Goal: Information Seeking & Learning: Understand process/instructions

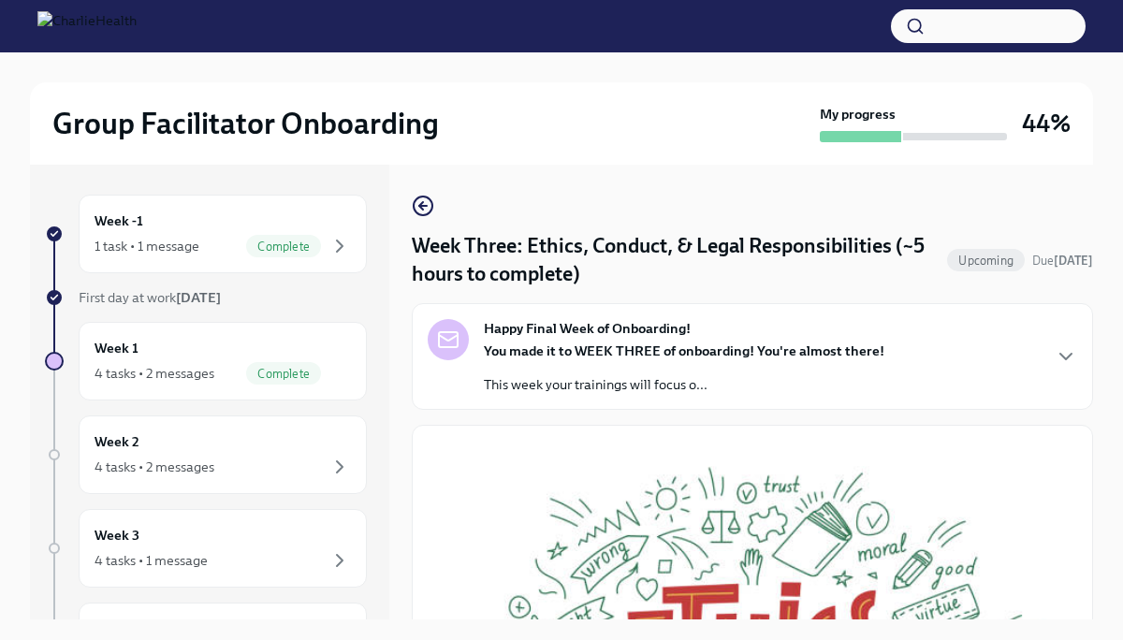
scroll to position [32, 0]
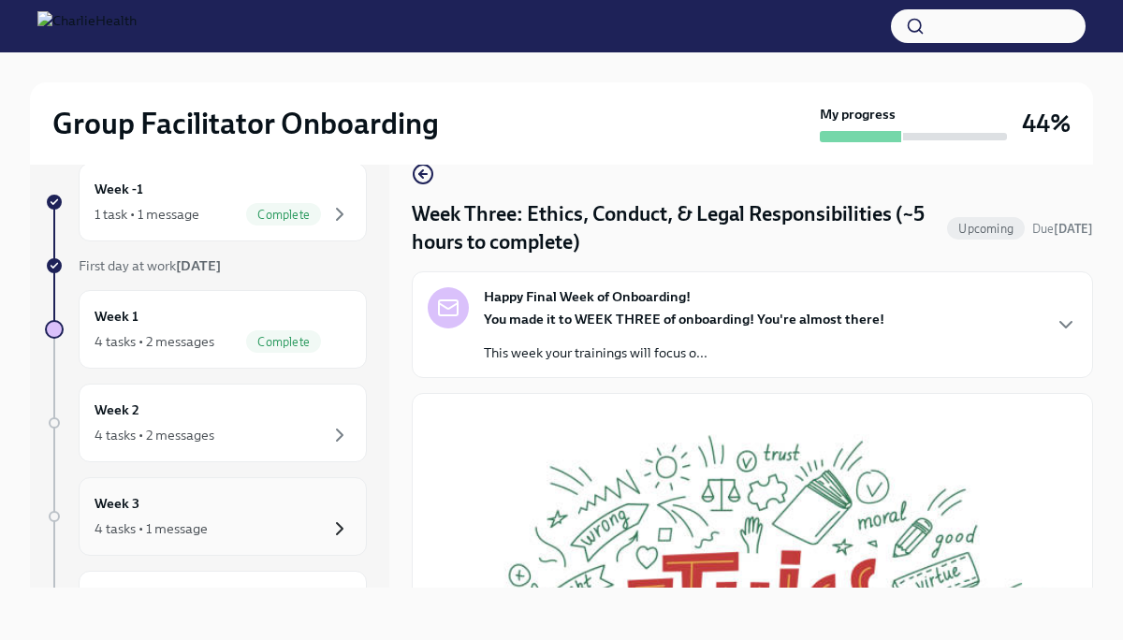
click at [337, 528] on icon "button" at bounding box center [339, 528] width 22 height 22
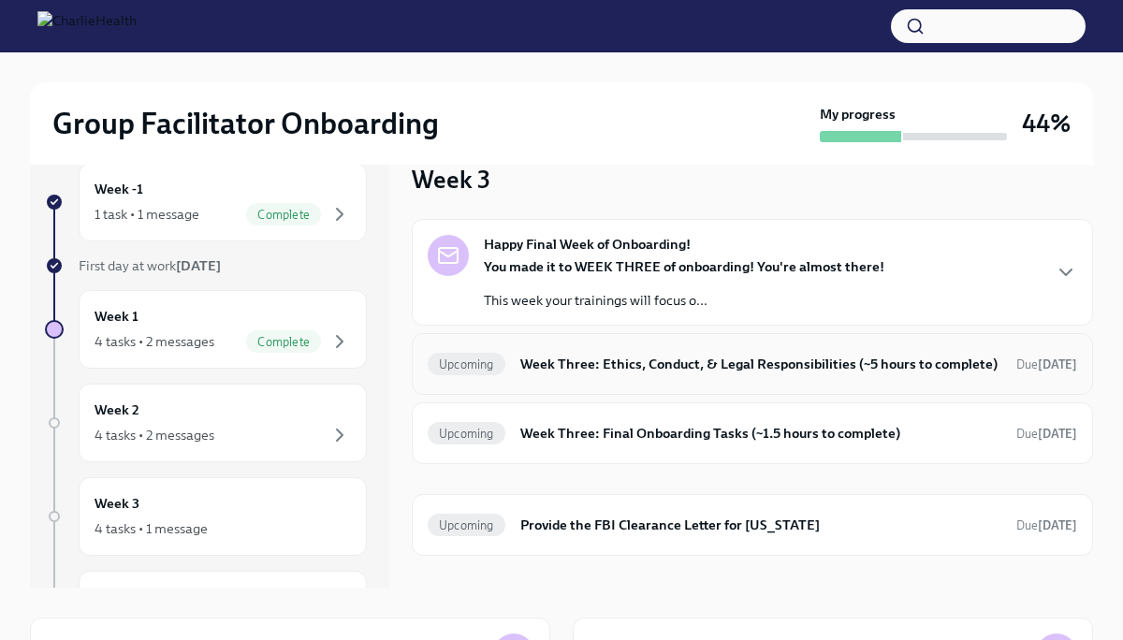
click at [718, 360] on h6 "Week Three: Ethics, Conduct, & Legal Responsibilities (~5 hours to complete)" at bounding box center [760, 364] width 481 height 21
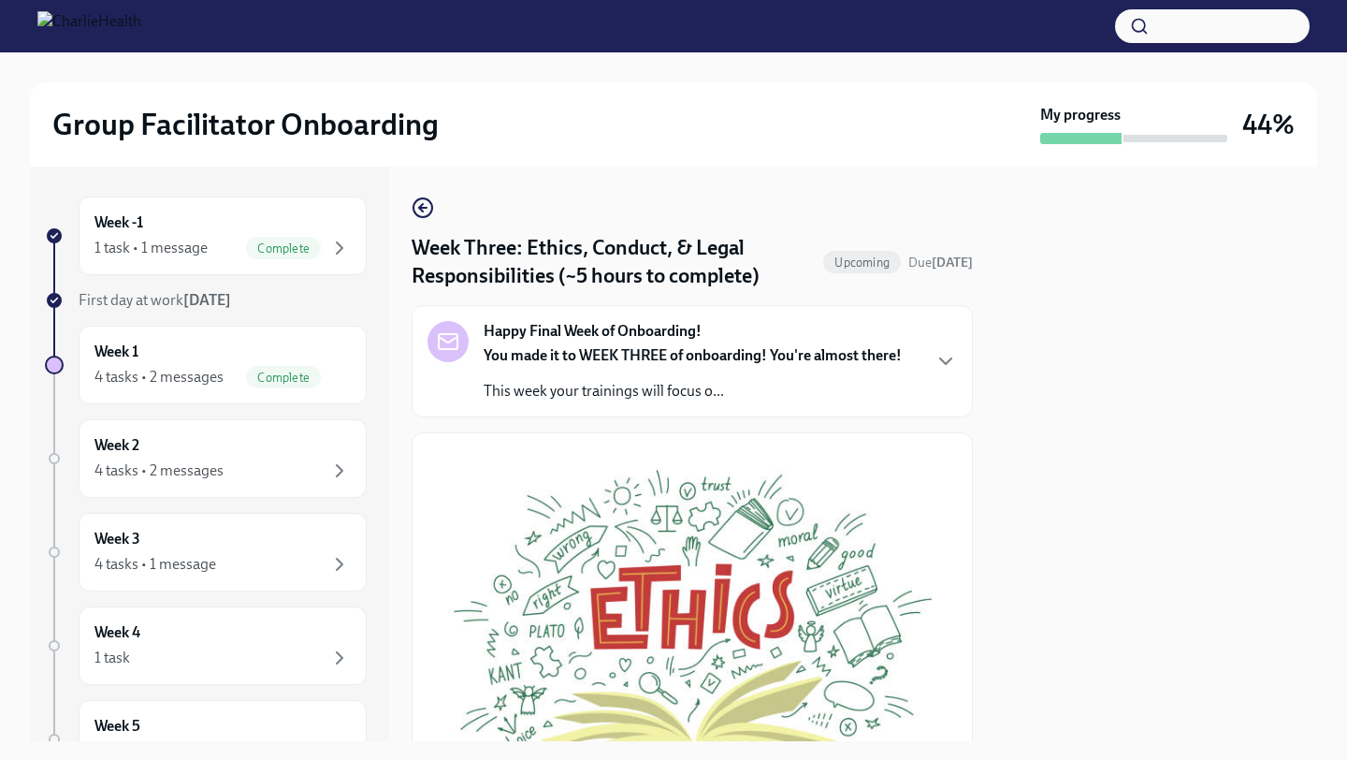
click at [934, 471] on button "Zoom image" at bounding box center [691, 635] width 529 height 374
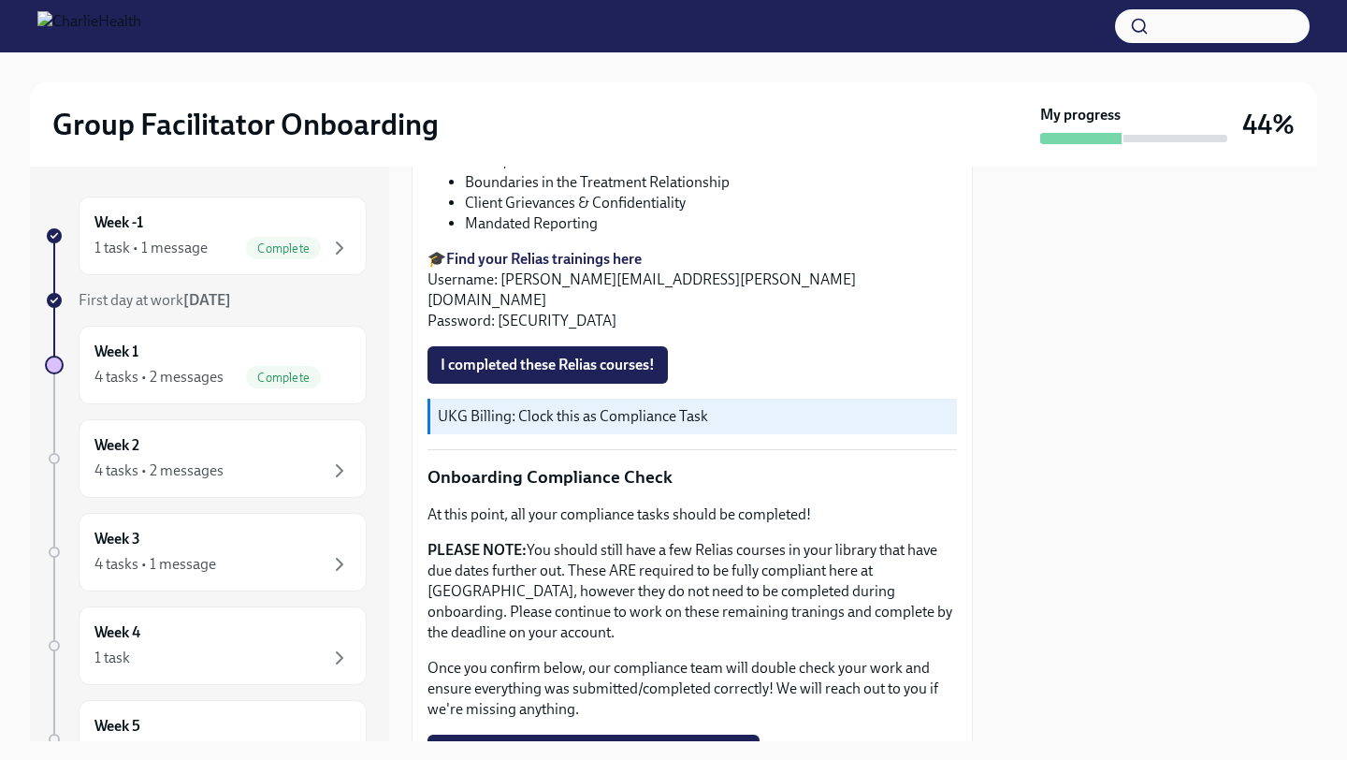
scroll to position [861, 0]
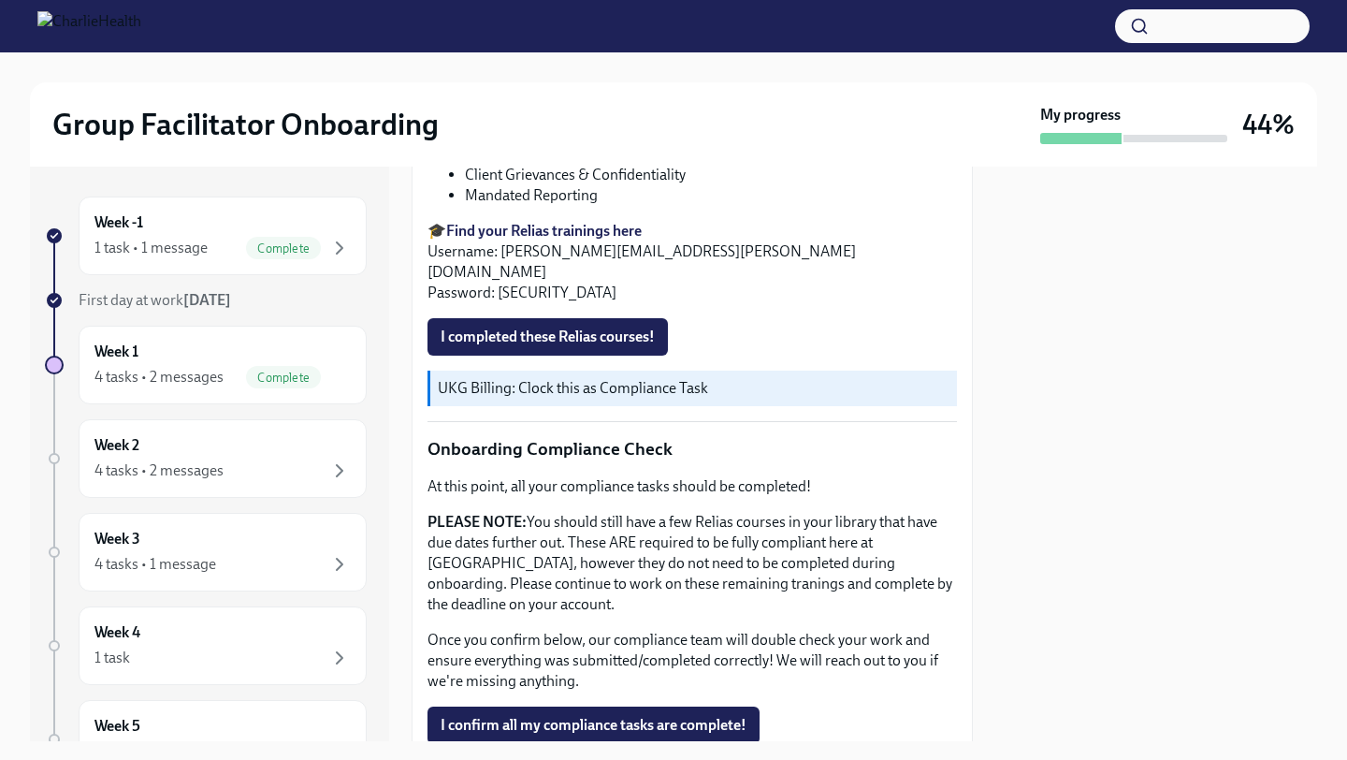
click at [613, 229] on strong "Find your Relias trainings here" at bounding box center [544, 231] width 196 height 18
